Goal: Navigation & Orientation: Find specific page/section

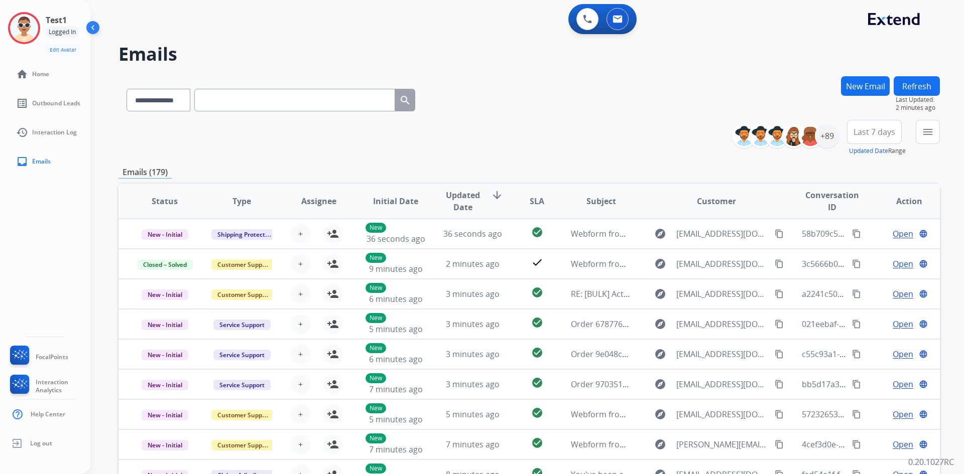
select select "**********"
click at [583, 26] on button at bounding box center [587, 19] width 22 height 22
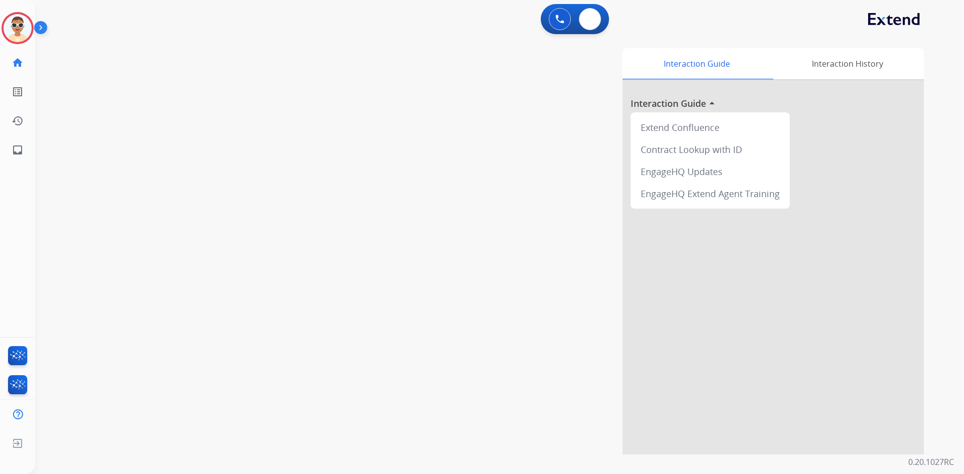
click at [583, 26] on button at bounding box center [590, 19] width 22 height 22
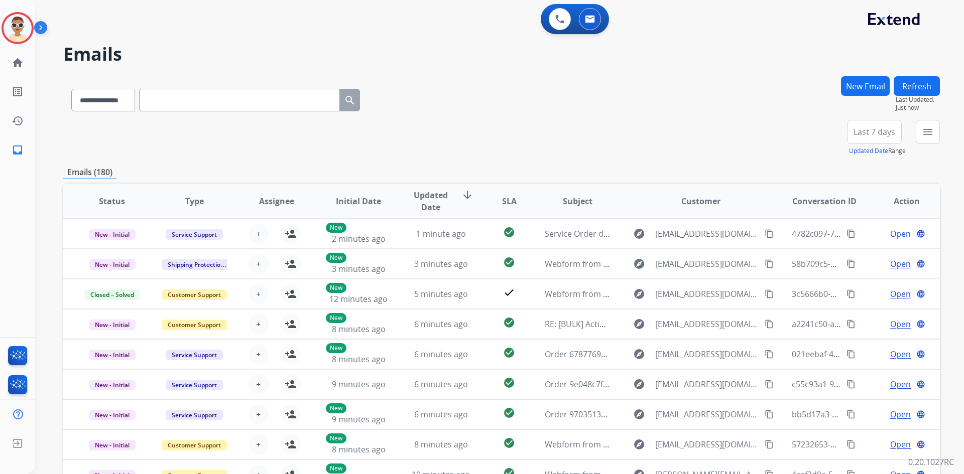
click at [39, 25] on img at bounding box center [42, 29] width 17 height 19
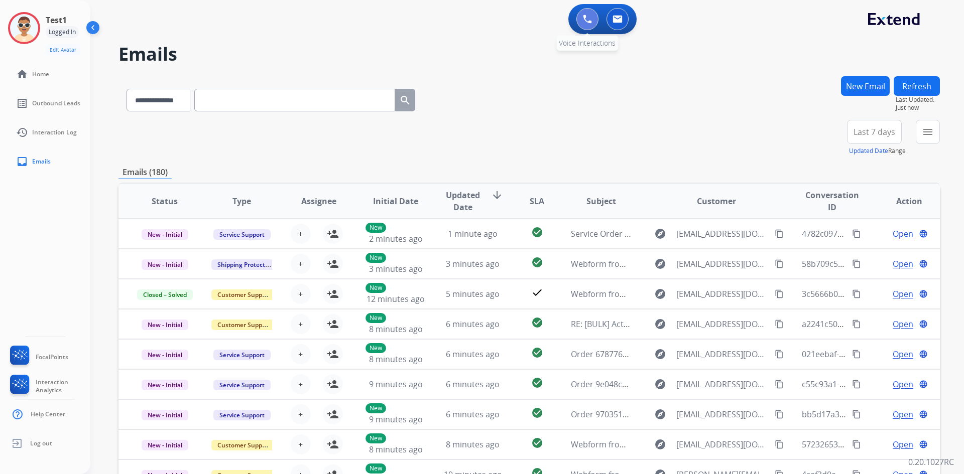
click at [593, 18] on button at bounding box center [587, 19] width 22 height 22
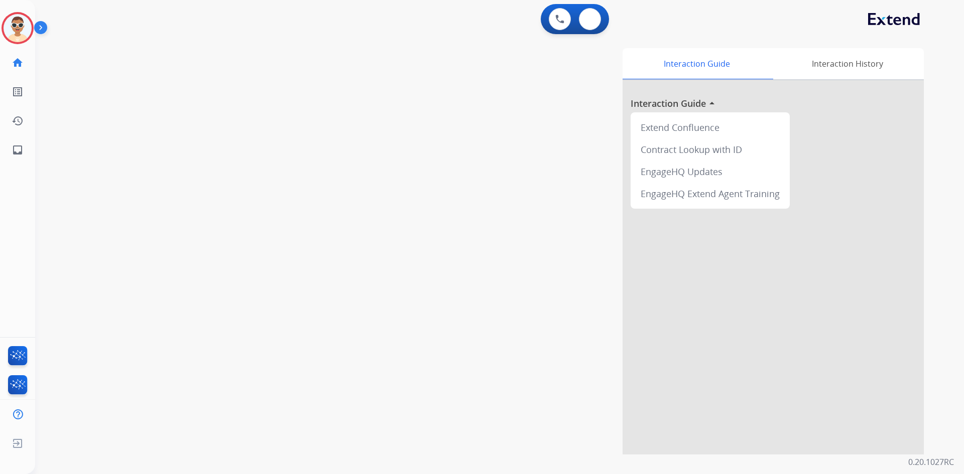
click at [593, 18] on img at bounding box center [590, 19] width 10 height 8
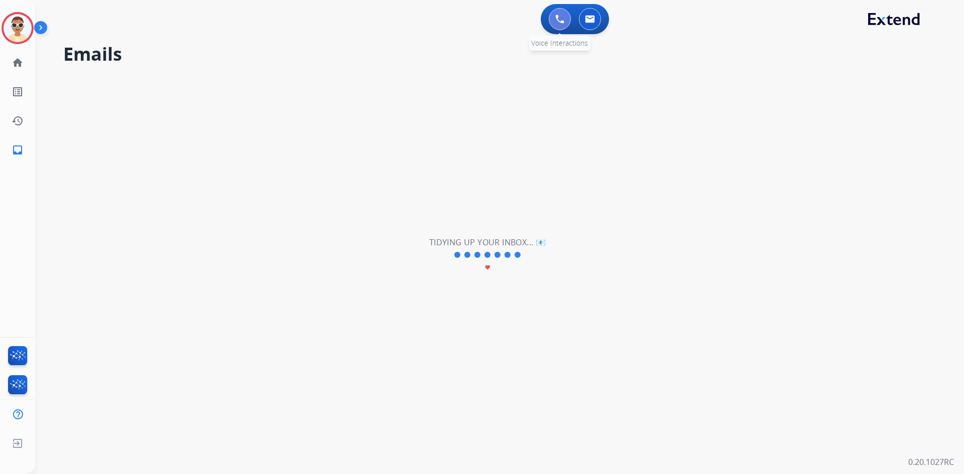
click at [562, 19] on img at bounding box center [559, 19] width 9 height 9
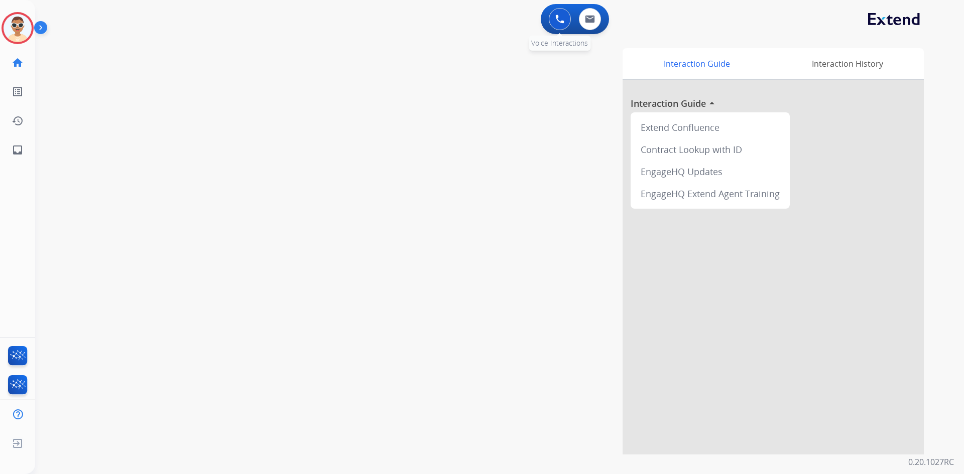
click at [552, 20] on button at bounding box center [560, 19] width 22 height 22
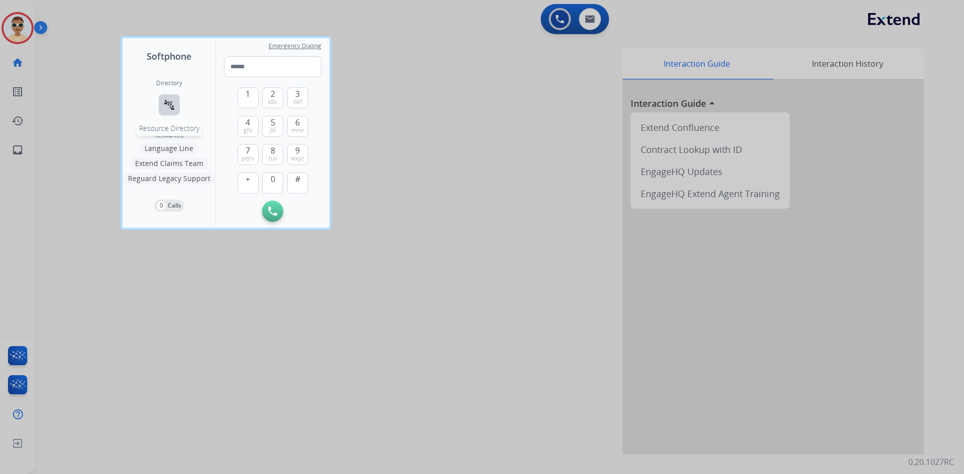
click at [170, 97] on button "connect_without_contact Resource Directory" at bounding box center [169, 104] width 21 height 21
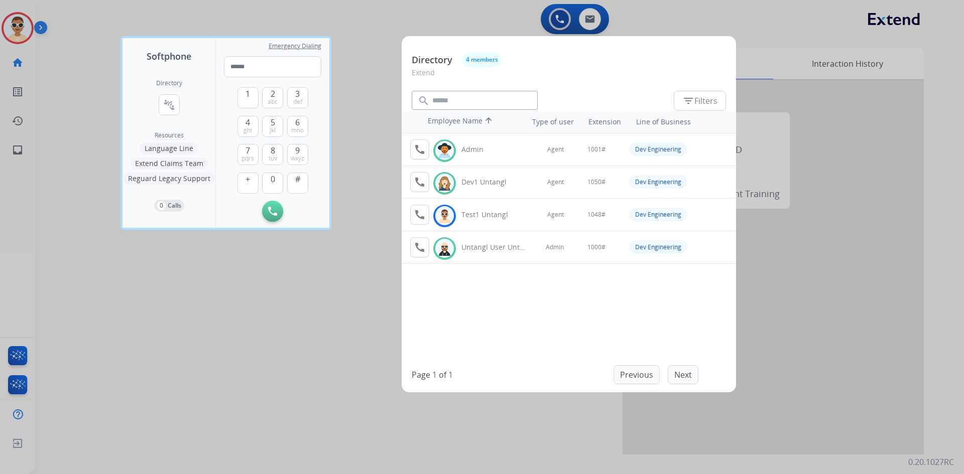
click at [45, 23] on div at bounding box center [482, 237] width 964 height 474
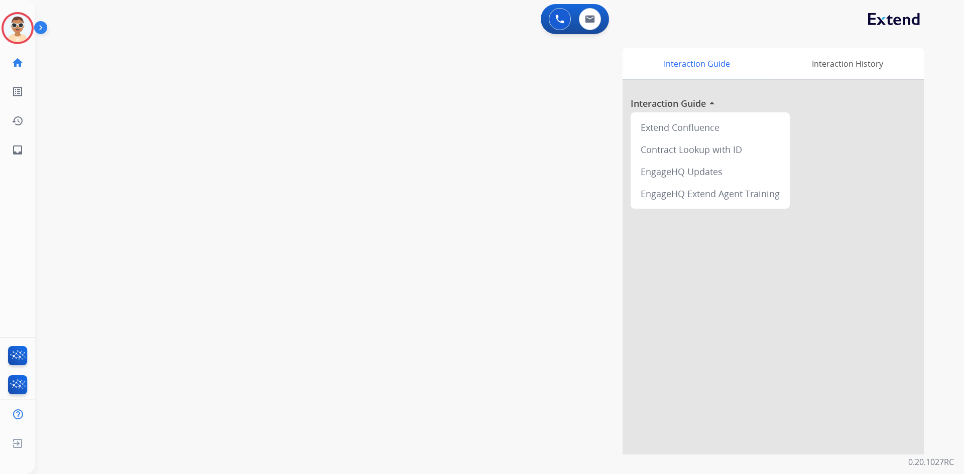
click at [44, 27] on img at bounding box center [42, 29] width 17 height 19
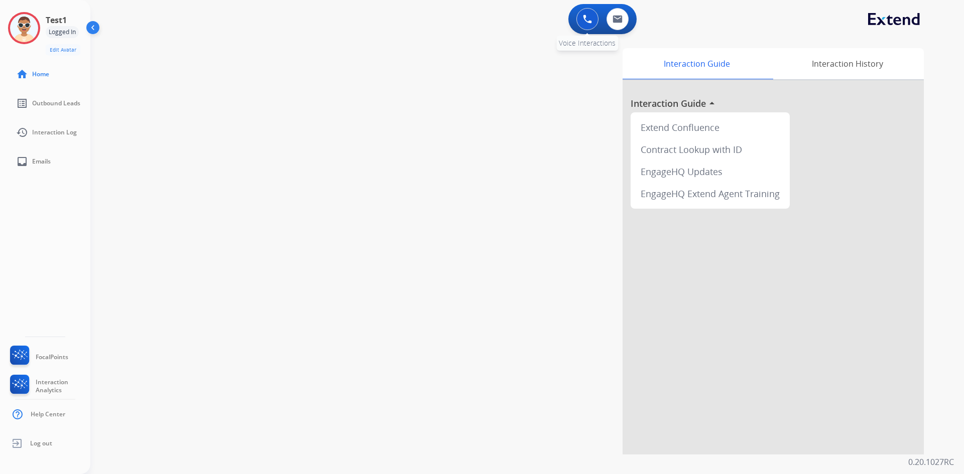
click at [580, 15] on button at bounding box center [587, 19] width 22 height 22
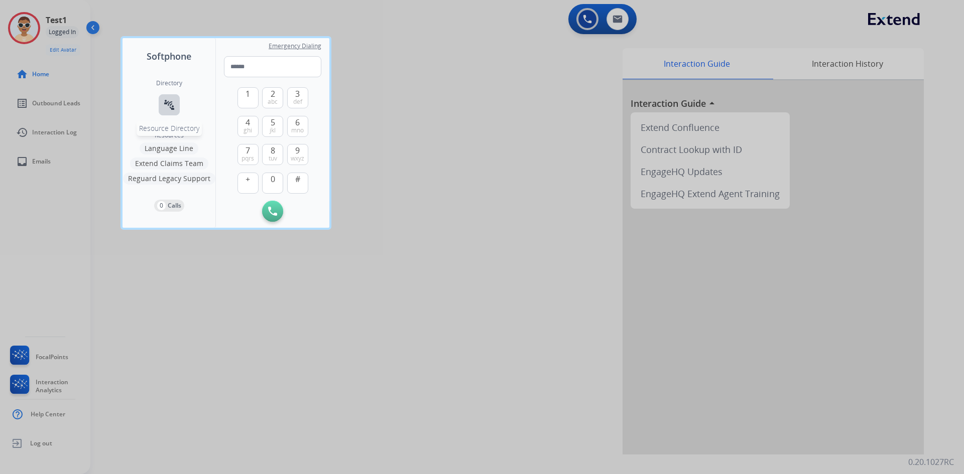
click at [171, 106] on mat-icon "connect_without_contact" at bounding box center [169, 105] width 12 height 12
